Goal: Obtain resource: Obtain resource

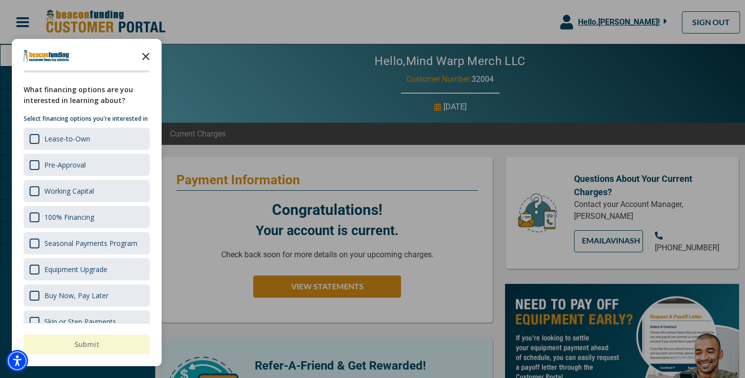
click at [147, 60] on icon "Close the survey" at bounding box center [146, 56] width 20 height 20
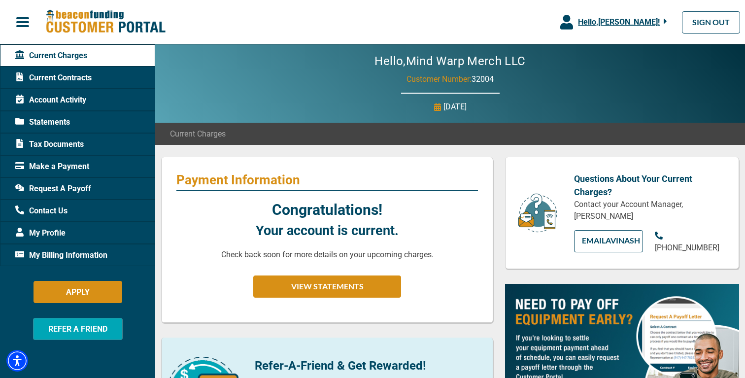
click at [66, 164] on span "Make a Payment" at bounding box center [52, 167] width 74 height 12
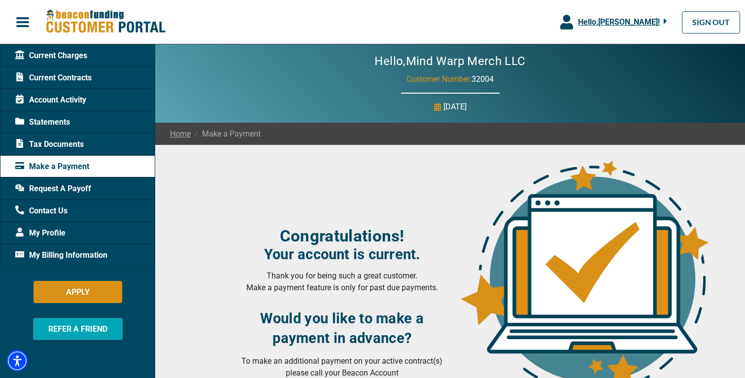
click at [63, 187] on span "Request A Payoff" at bounding box center [53, 189] width 76 height 12
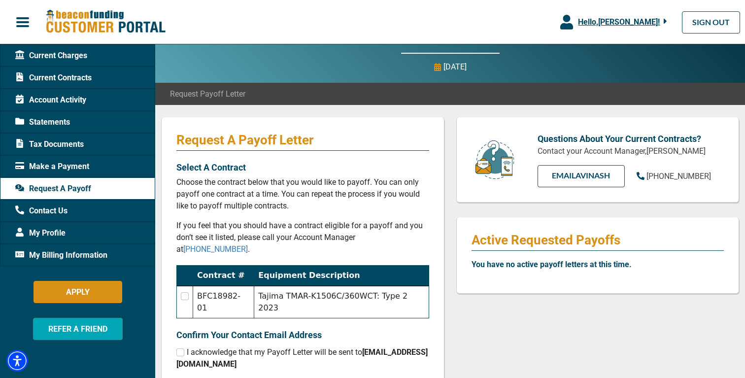
scroll to position [44, 0]
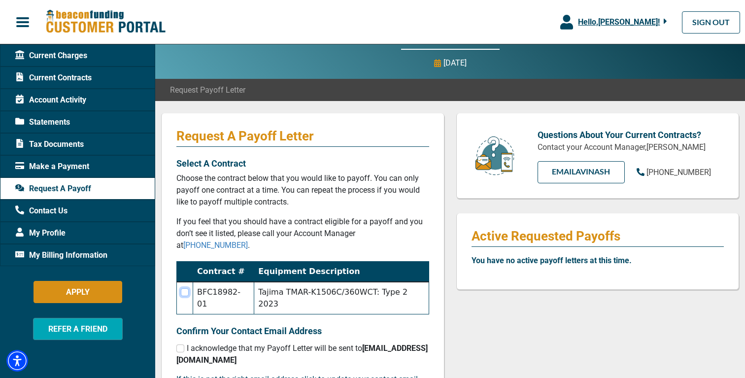
click at [187, 288] on input "checkbox" at bounding box center [185, 292] width 8 height 8
checkbox input "true"
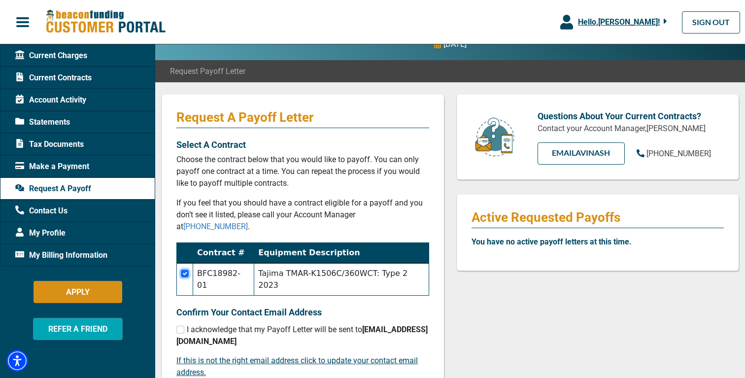
scroll to position [72, 0]
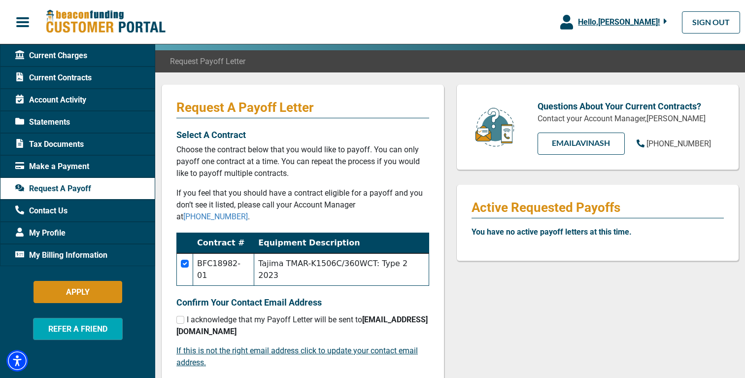
click at [195, 315] on span "I acknowledge that my Payoff Letter will be sent to [EMAIL_ADDRESS][DOMAIN_NAME]" at bounding box center [301, 325] width 251 height 21
click at [179, 316] on input "checkbox" at bounding box center [180, 320] width 8 height 8
checkbox input "true"
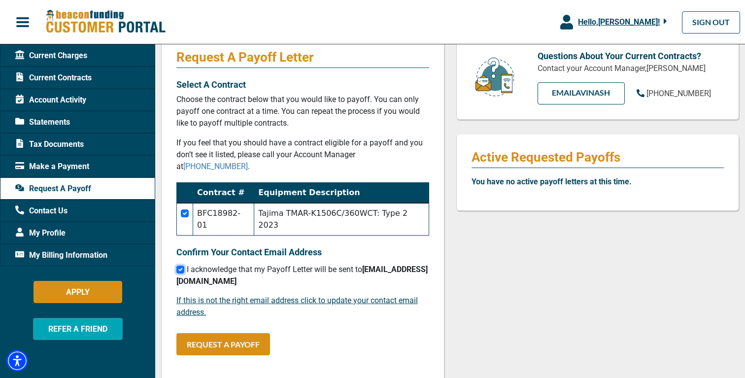
scroll to position [125, 0]
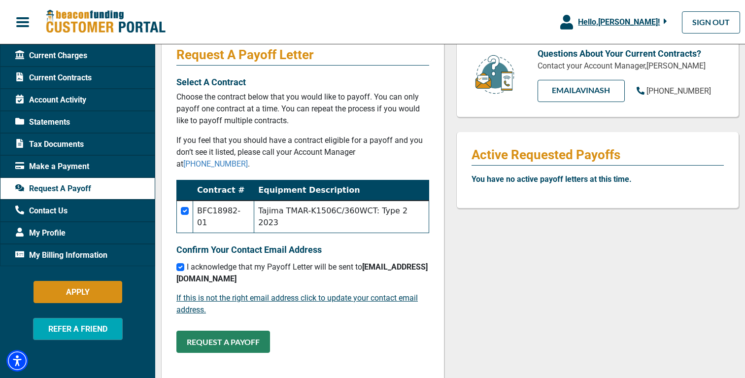
click at [218, 331] on button "REQUEST A PAYOFF" at bounding box center [223, 342] width 94 height 22
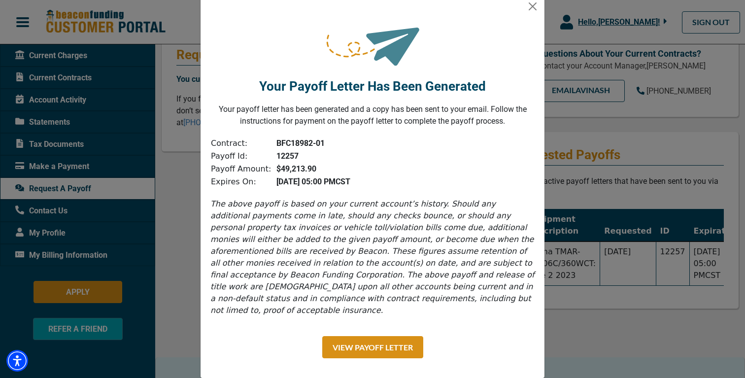
scroll to position [23, 0]
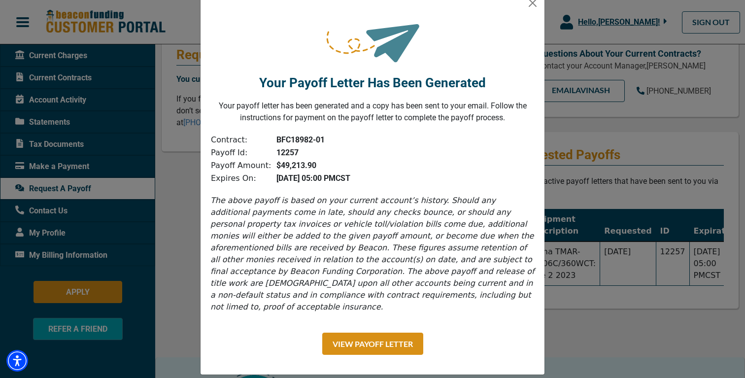
click at [287, 169] on b "$49,213.90" at bounding box center [296, 165] width 40 height 9
click at [281, 165] on b "$49,213.90" at bounding box center [296, 165] width 40 height 9
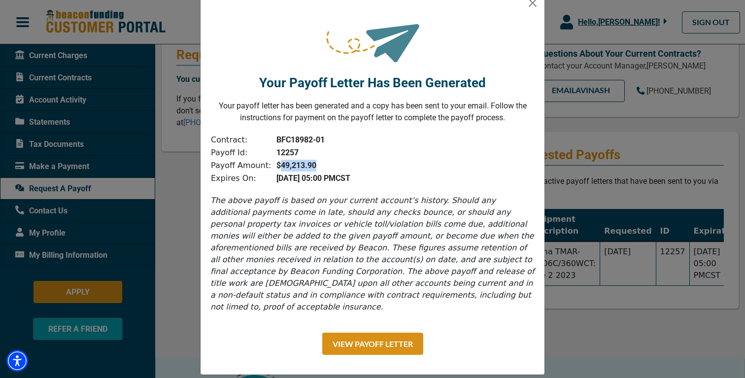
copy b "49,213.90"
click at [534, 6] on button "Close" at bounding box center [533, 3] width 16 height 16
